Goal: Navigation & Orientation: Find specific page/section

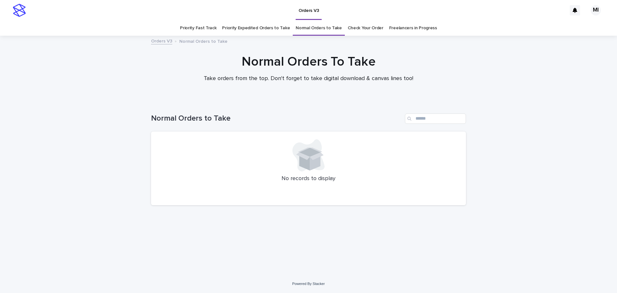
click at [266, 29] on link "Priority Expedited Orders to Take" at bounding box center [256, 28] width 68 height 15
click at [205, 30] on link "Priority Fast Track" at bounding box center [198, 28] width 36 height 15
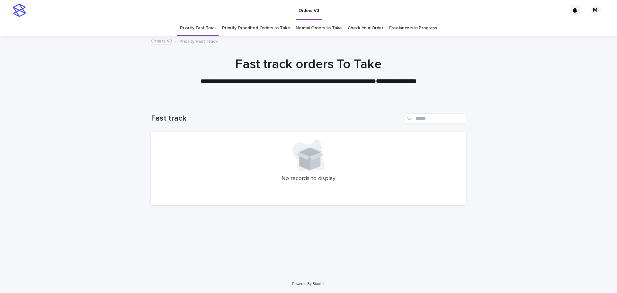
click at [356, 28] on link "Check Your Order" at bounding box center [366, 28] width 36 height 15
